Goal: Information Seeking & Learning: Learn about a topic

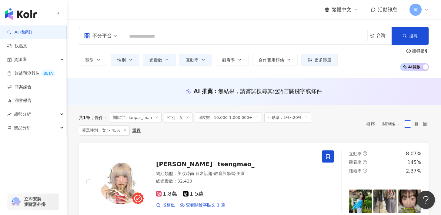
click at [168, 33] on input "search" at bounding box center [245, 37] width 239 height 12
type input "**********"
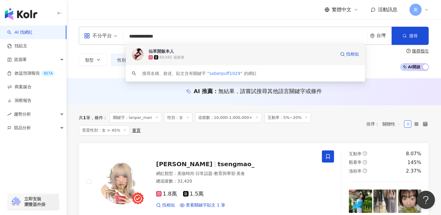
click at [259, 48] on div "仙草開飯本人 69,592 追蹤者 找相似" at bounding box center [245, 54] width 239 height 22
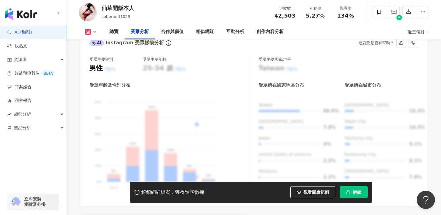
scroll to position [567, 0]
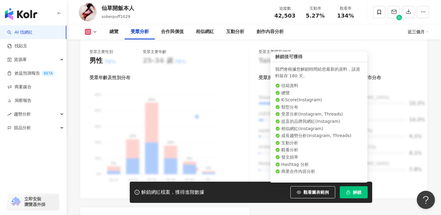
click at [352, 188] on button "解鎖" at bounding box center [353, 192] width 28 height 12
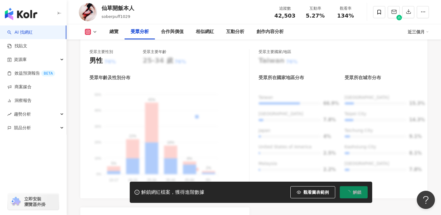
scroll to position [563, 0]
